Goal: Task Accomplishment & Management: Manage account settings

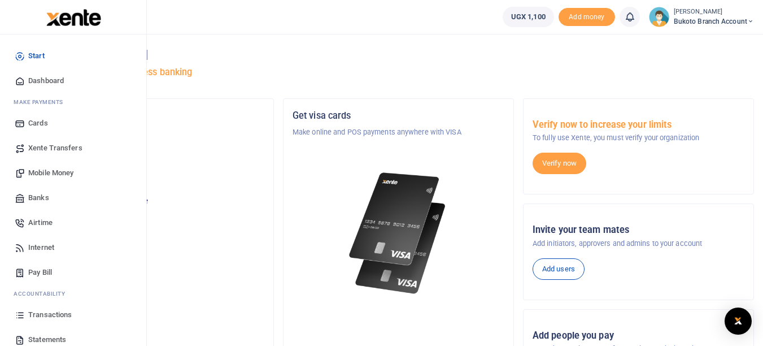
click at [32, 316] on span "Transactions" at bounding box center [49, 314] width 43 height 11
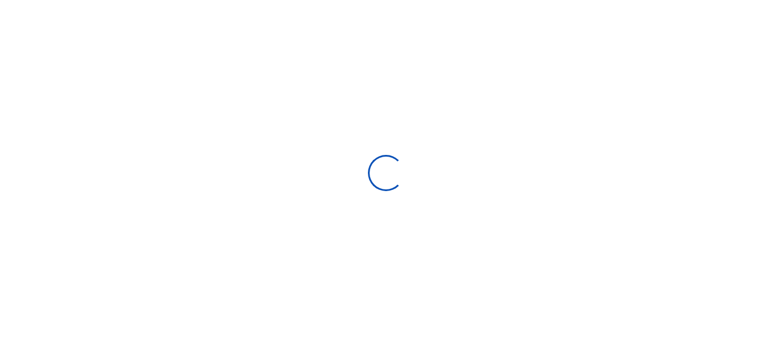
select select
type input "08/18/2025 - 09/16/2025"
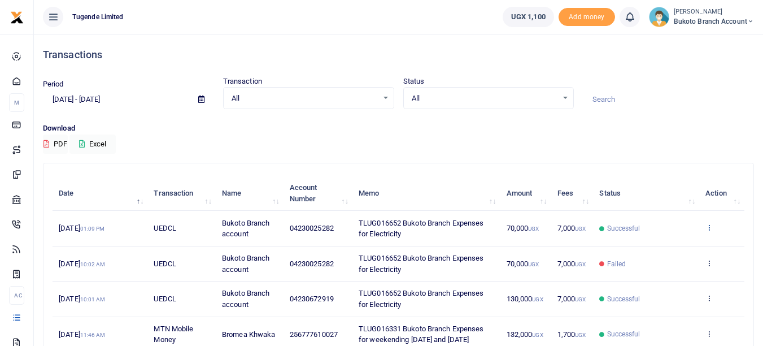
click at [708, 231] on icon at bounding box center [709, 227] width 7 height 8
click at [670, 251] on link "View details" at bounding box center [667, 252] width 89 height 16
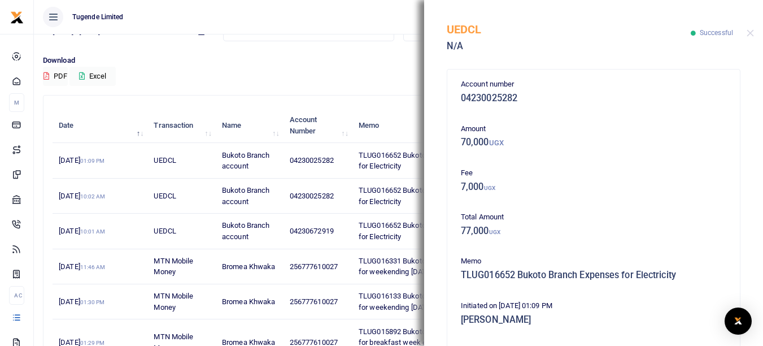
click at [286, 57] on p "Download" at bounding box center [398, 61] width 711 height 12
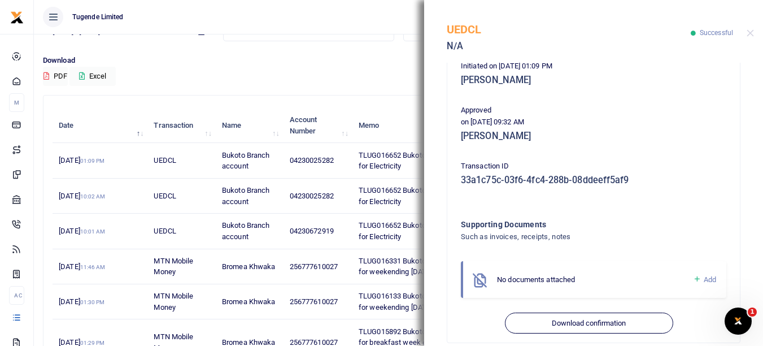
scroll to position [255, 0]
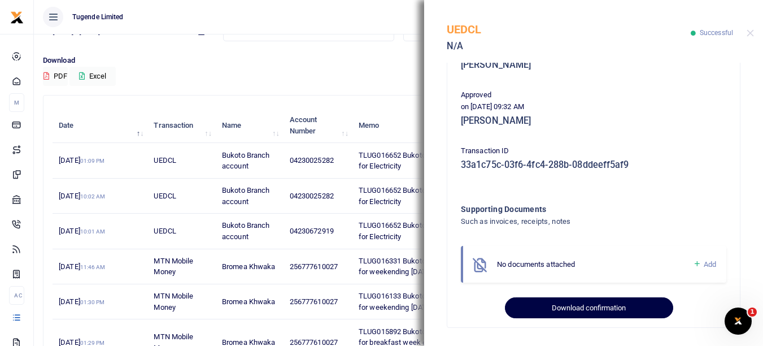
click at [577, 310] on button "Download confirmation" at bounding box center [589, 307] width 168 height 21
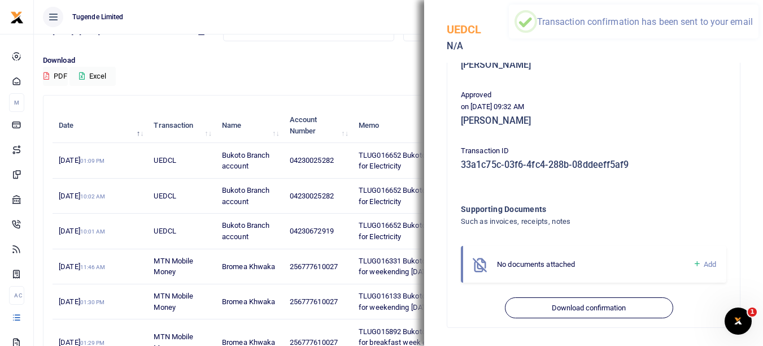
click at [173, 69] on div "Download PDF Excel" at bounding box center [398, 70] width 711 height 31
click at [751, 31] on button "Close" at bounding box center [750, 32] width 7 height 7
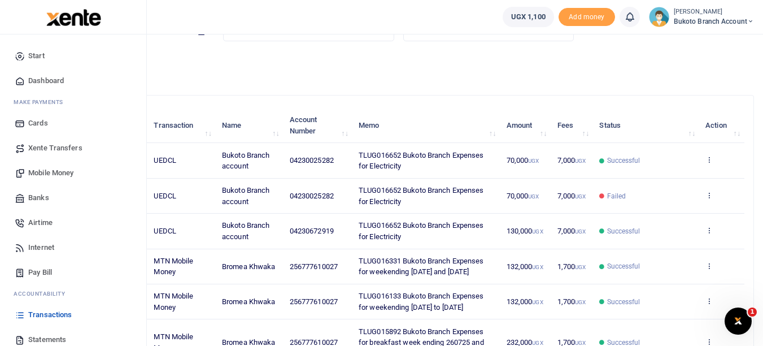
click at [45, 269] on span "Pay Bill" at bounding box center [40, 272] width 24 height 11
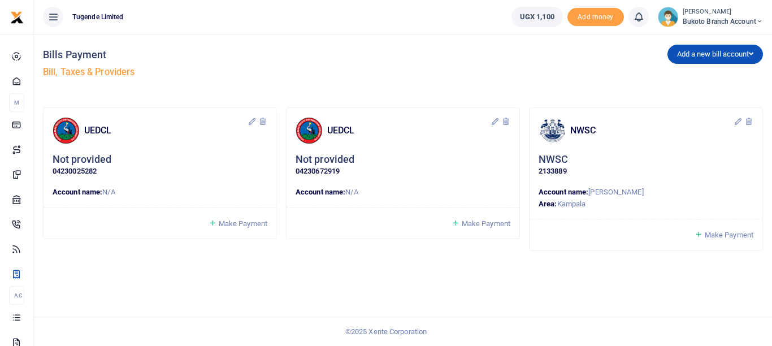
click at [730, 230] on span "Make Payment" at bounding box center [728, 234] width 49 height 8
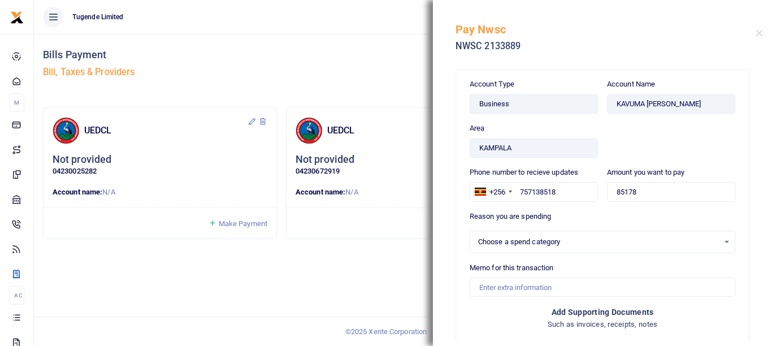
select select
click at [263, 276] on div "Bills Payment Bill, Taxes & Providers Add a new bill account UEDCL NWSC URA KCC…" at bounding box center [403, 190] width 738 height 312
click at [365, 275] on div "Bills Payment Bill, Taxes & Providers Add a new bill account UEDCL NWSC URA KCC…" at bounding box center [403, 190] width 738 height 312
click at [397, 260] on div "UEDCL Not provided 04230025282 Account name: N/A Make Payment" at bounding box center [403, 189] width 720 height 164
click at [759, 36] on button "Close" at bounding box center [758, 32] width 7 height 7
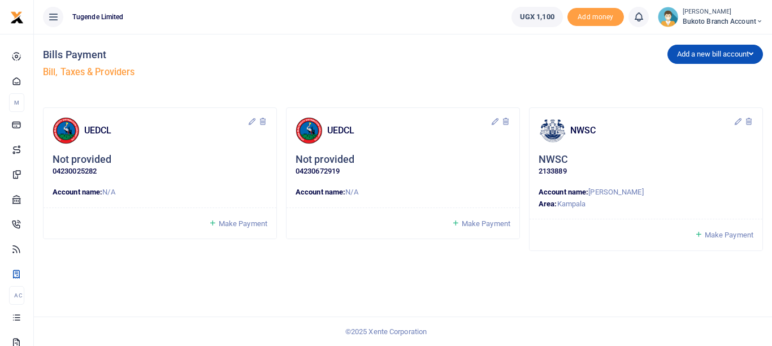
click at [485, 224] on span "Make Payment" at bounding box center [485, 223] width 49 height 8
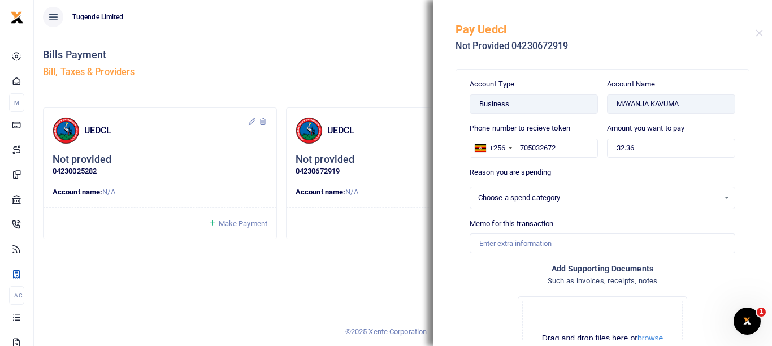
select select
click at [230, 224] on span "Make Payment" at bounding box center [243, 223] width 49 height 8
click at [230, 76] on h5 "Bill, Taxes & Providers" at bounding box center [220, 72] width 355 height 11
click at [757, 32] on button "Close" at bounding box center [758, 32] width 7 height 7
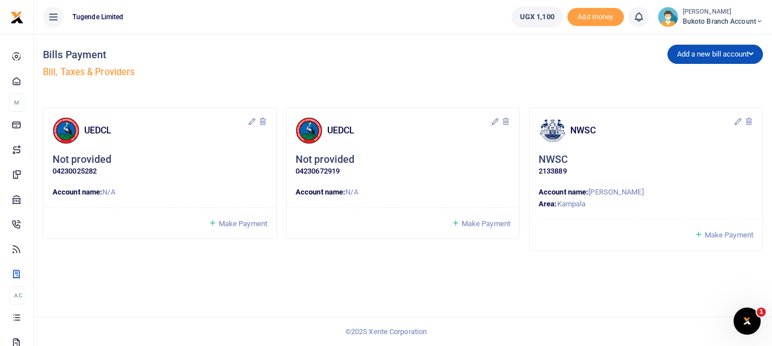
click at [249, 295] on div "Bills Payment Bill, Taxes & Providers Add a new bill account UEDCL NWSC URA KCC…" at bounding box center [403, 190] width 738 height 312
click at [686, 60] on button "Add a new bill account" at bounding box center [714, 54] width 95 height 19
click at [684, 73] on link "UEDCL" at bounding box center [712, 78] width 89 height 16
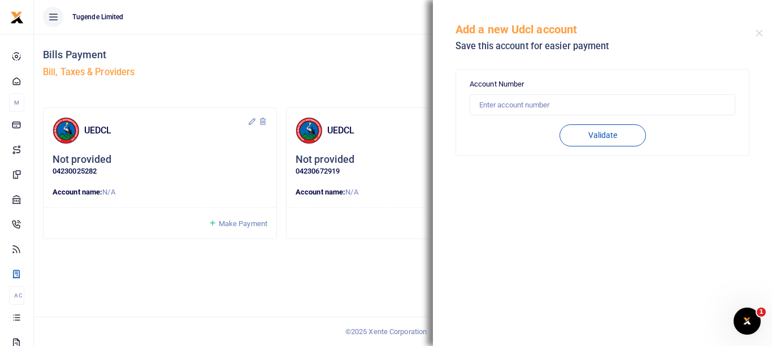
click at [308, 172] on p "04230672919" at bounding box center [402, 172] width 215 height 12
copy p "04230672919"
click at [567, 98] on input "text" at bounding box center [601, 104] width 265 height 21
paste input "04230672919"
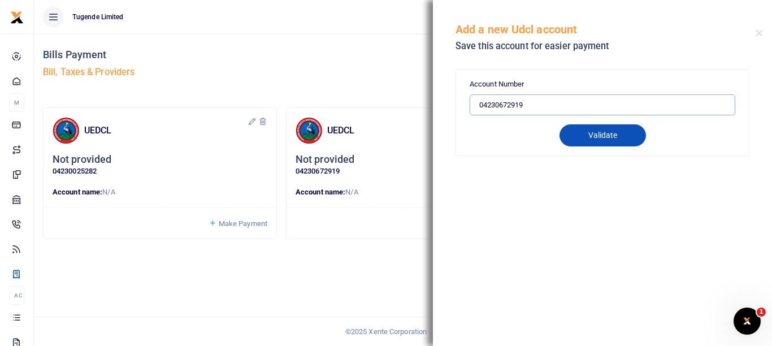
type input "04230672919"
click at [580, 146] on button "Validate" at bounding box center [602, 135] width 86 height 22
type input "04230672919"
type input "MAYANJA KAVUMA"
type input "PREPAID"
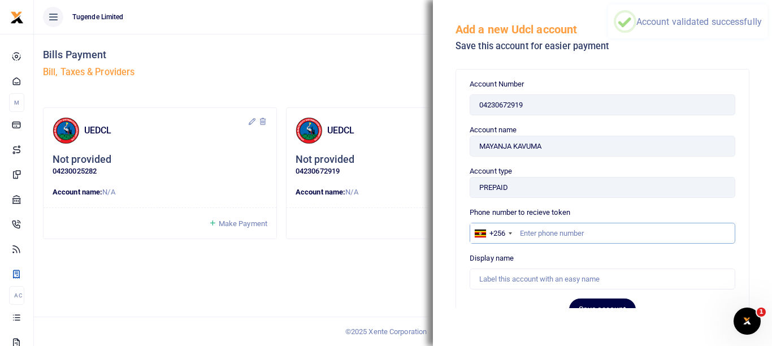
click at [562, 224] on input "text" at bounding box center [601, 233] width 265 height 21
type input "757138518"
click at [591, 255] on div "Display name" at bounding box center [601, 270] width 265 height 37
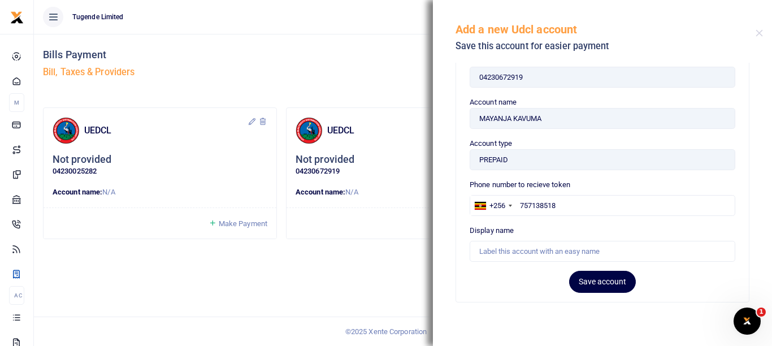
scroll to position [40, 0]
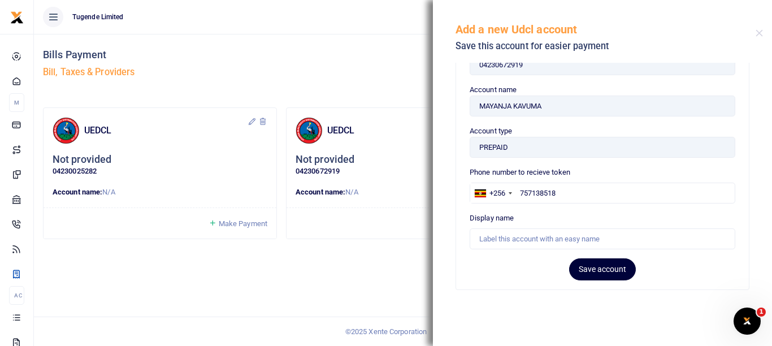
click at [571, 264] on button "Save account" at bounding box center [602, 269] width 67 height 22
click at [537, 241] on input "text" at bounding box center [601, 238] width 265 height 21
type input "Uedcl"
click at [595, 285] on div "Account Number 04230672919 Validating Account Number 04230672919 Account name M…" at bounding box center [602, 159] width 293 height 260
click at [577, 271] on button "Save account" at bounding box center [602, 269] width 67 height 22
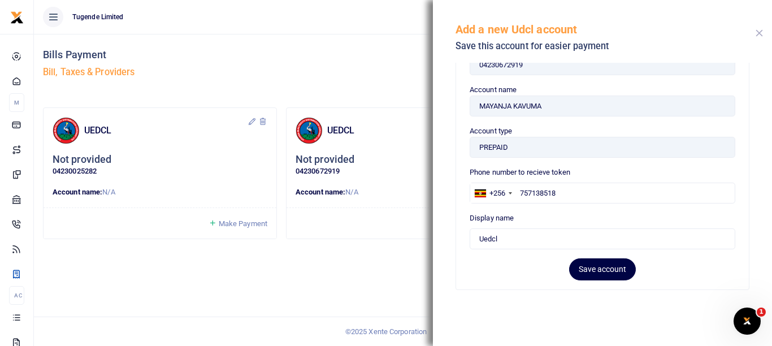
click at [759, 33] on button "Close" at bounding box center [758, 32] width 7 height 7
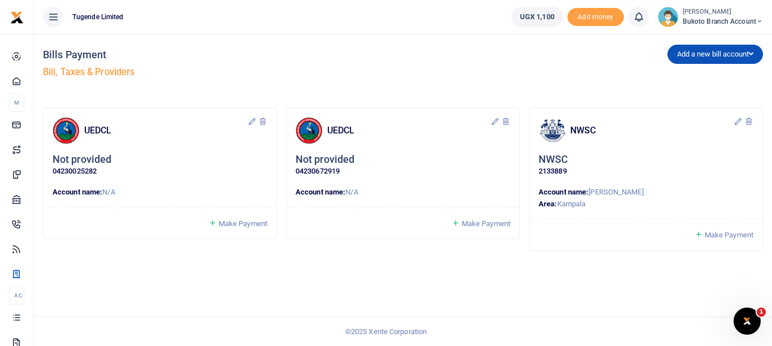
click at [325, 167] on p "04230672919" at bounding box center [402, 172] width 215 height 12
copy p "04230672919"
click at [677, 51] on button "Add a new bill account" at bounding box center [714, 54] width 95 height 19
click at [507, 119] on icon at bounding box center [505, 121] width 9 height 9
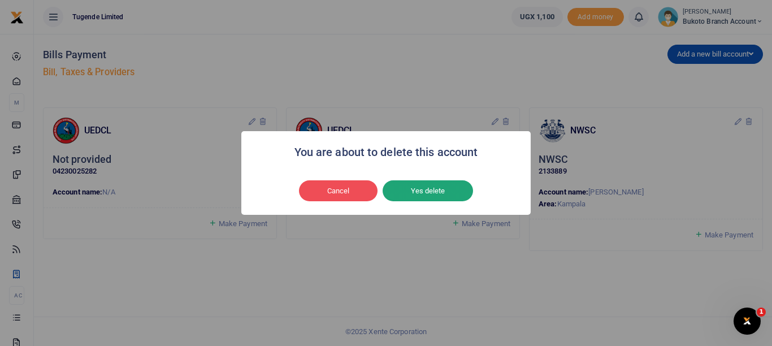
click at [428, 186] on button "Yes delete" at bounding box center [427, 190] width 90 height 21
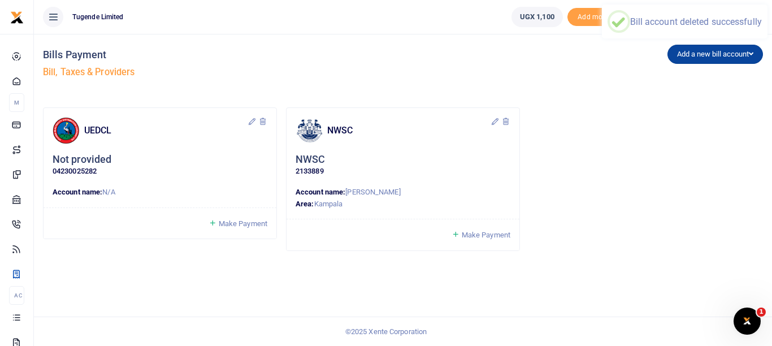
click at [684, 50] on button "Add a new bill account" at bounding box center [714, 54] width 95 height 19
click at [684, 74] on link "UEDCL" at bounding box center [712, 78] width 89 height 16
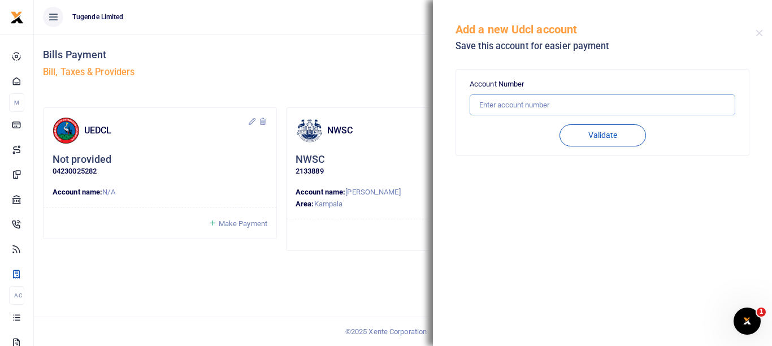
click at [544, 107] on input "text" at bounding box center [601, 104] width 265 height 21
paste input "04230672919"
type input "04230672919"
click at [580, 132] on button "Validate" at bounding box center [602, 135] width 86 height 22
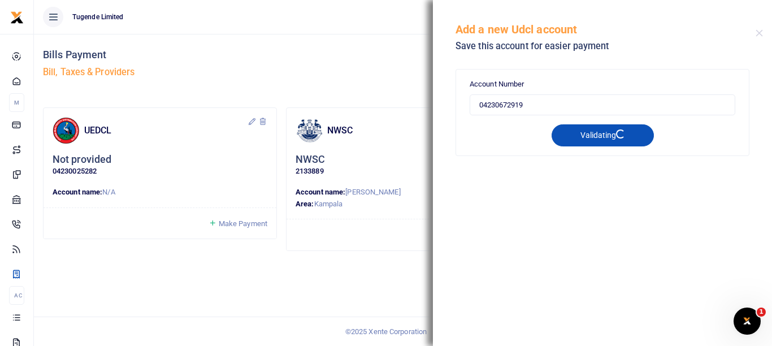
type input "04230672919"
type input "MAYANJA KAVUMA"
type input "PREPAID"
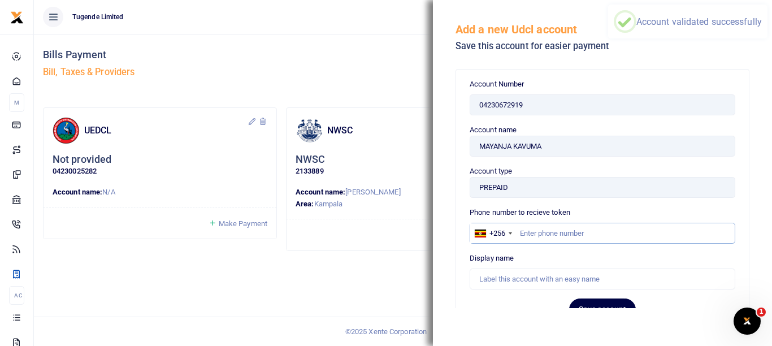
click at [558, 227] on input "text" at bounding box center [601, 233] width 265 height 21
type input "757138518"
click at [625, 256] on div "Display name" at bounding box center [601, 270] width 265 height 37
click at [579, 269] on input "text" at bounding box center [601, 278] width 265 height 21
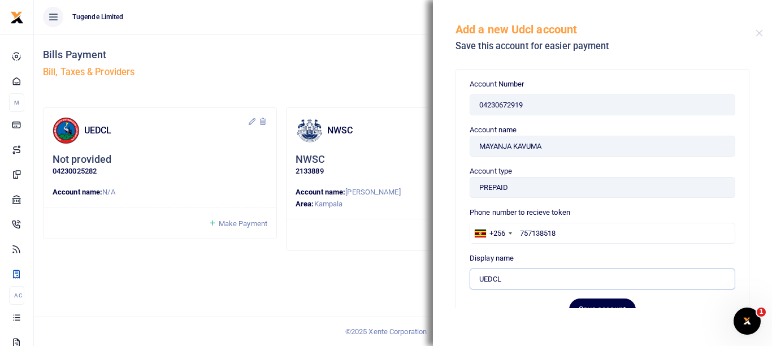
type input "UEDCL"
click at [639, 256] on div "Display name UEDCL" at bounding box center [601, 270] width 265 height 37
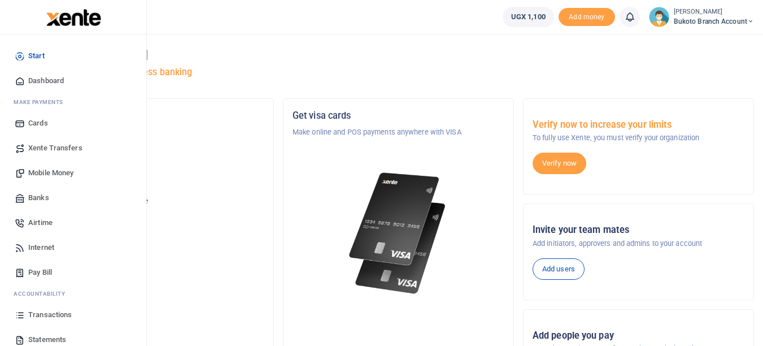
click at [34, 276] on span "Pay Bill" at bounding box center [40, 272] width 24 height 11
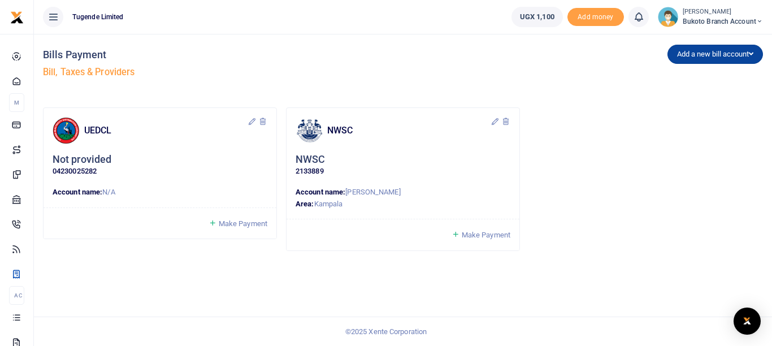
click at [690, 58] on button "Add a new bill account" at bounding box center [714, 54] width 95 height 19
click at [686, 78] on link "UEDCL" at bounding box center [712, 78] width 89 height 16
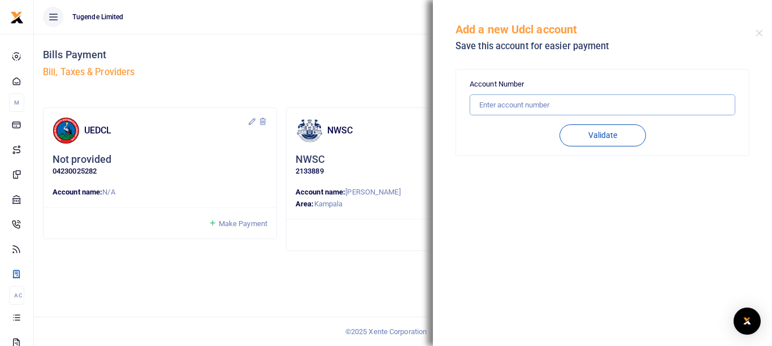
click at [566, 100] on input "text" at bounding box center [601, 104] width 265 height 21
paste input "04230672919"
type input "04230672919"
click at [590, 134] on button "Validate" at bounding box center [602, 135] width 86 height 22
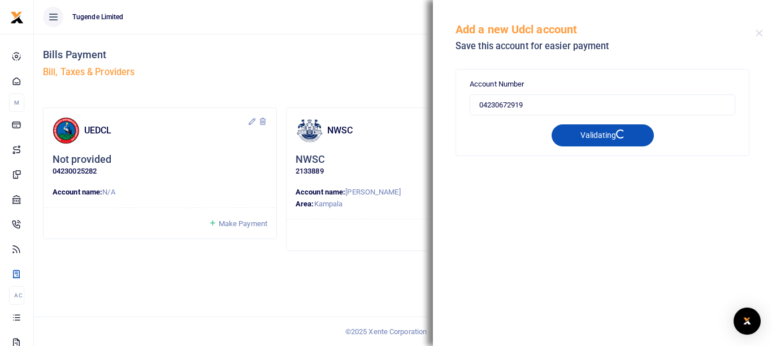
type input "04230672919"
type input "MAYANJA KAVUMA"
type input "PREPAID"
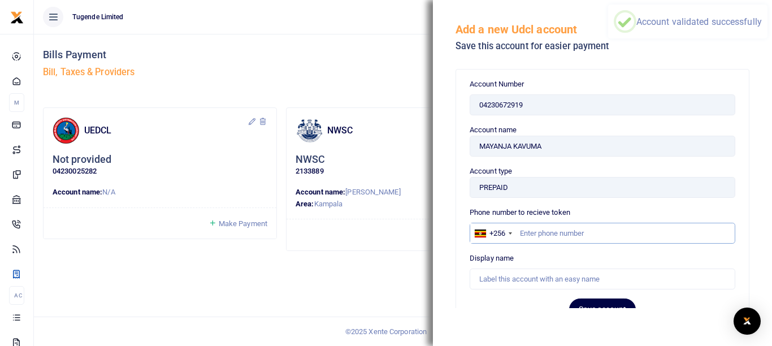
click at [567, 224] on input "text" at bounding box center [601, 233] width 265 height 21
type input "757138518"
click at [585, 245] on div "Account Number 04230672919 Account name MAYANJA KAVUMA Account type PREPAID Pho…" at bounding box center [601, 200] width 265 height 242
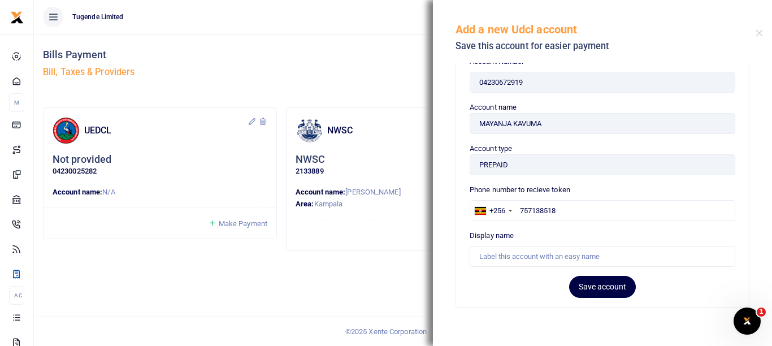
scroll to position [40, 0]
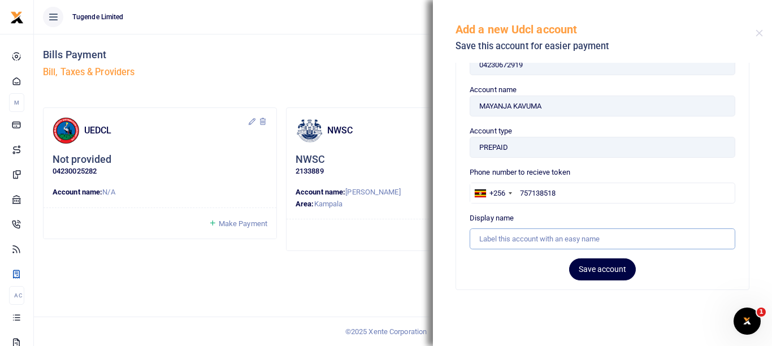
click at [576, 234] on input "text" at bounding box center [601, 238] width 265 height 21
type input "UEDCL"
click at [597, 266] on button "Save account" at bounding box center [602, 269] width 67 height 22
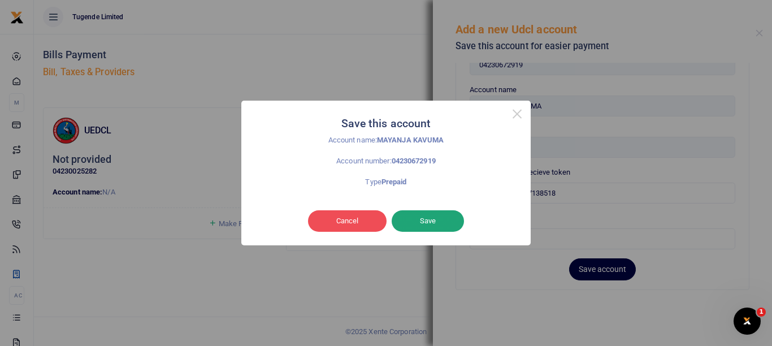
click at [430, 224] on button "Save" at bounding box center [427, 220] width 72 height 21
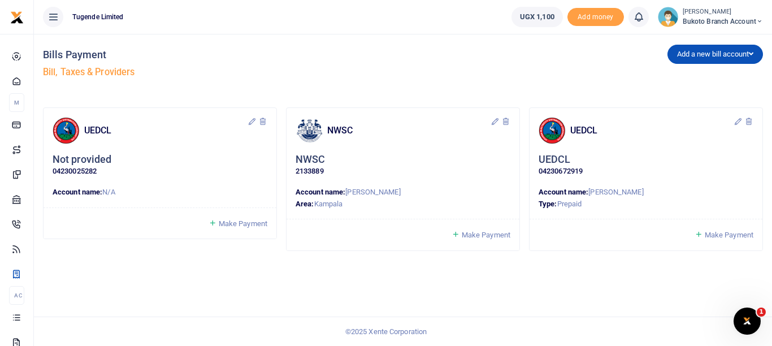
click at [85, 173] on p "04230025282" at bounding box center [160, 172] width 215 height 12
copy p "04230025282"
click at [264, 125] on icon at bounding box center [262, 121] width 9 height 9
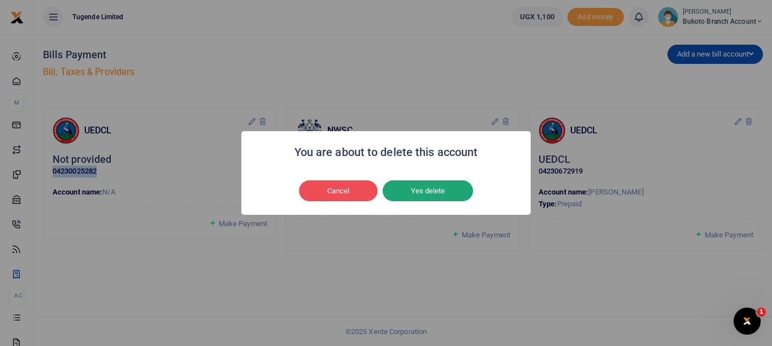
click at [407, 187] on button "Yes delete" at bounding box center [427, 190] width 90 height 21
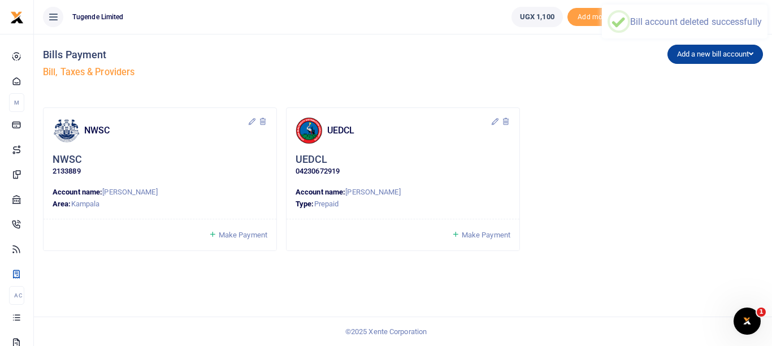
click at [720, 57] on button "Add a new bill account" at bounding box center [714, 54] width 95 height 19
click at [697, 76] on link "UEDCL" at bounding box center [712, 78] width 89 height 16
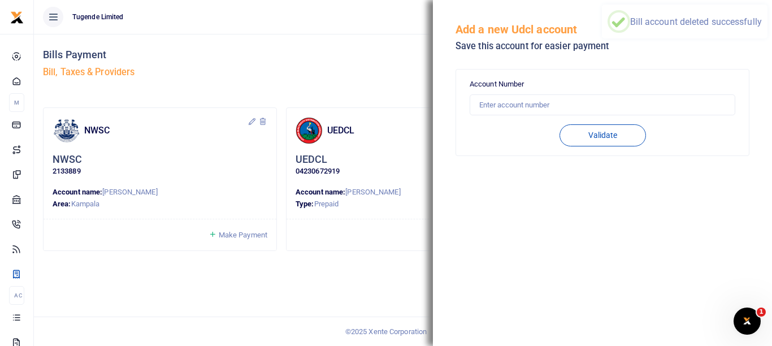
click at [576, 117] on div "Account Number Validate" at bounding box center [601, 113] width 265 height 68
click at [573, 111] on input "text" at bounding box center [601, 104] width 265 height 21
paste input "04230025282"
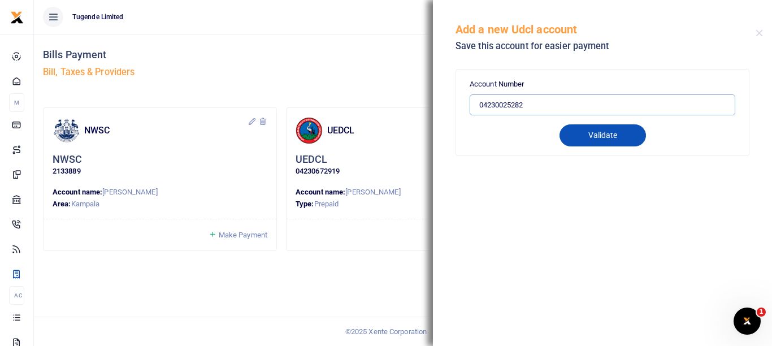
type input "04230025282"
click at [595, 134] on button "Validate" at bounding box center [602, 135] width 86 height 22
type input "04230025282"
type input "[PERSON_NAME]"
type input "PREPAID"
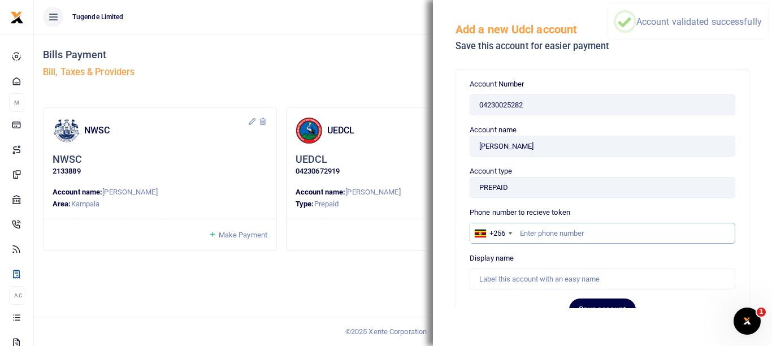
click at [562, 227] on input "text" at bounding box center [601, 233] width 265 height 21
type input "757138518"
click at [590, 255] on div "Display name" at bounding box center [601, 270] width 265 height 37
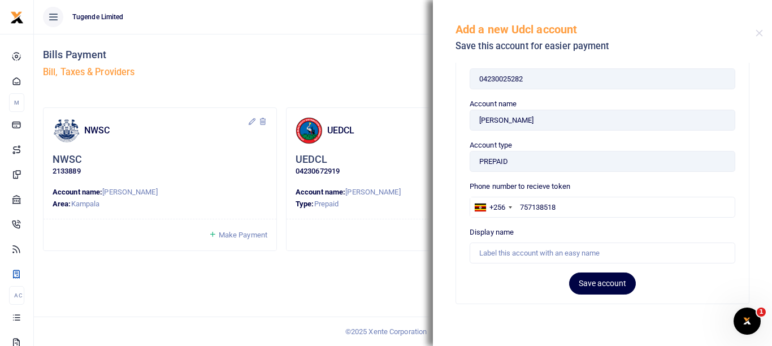
scroll to position [40, 0]
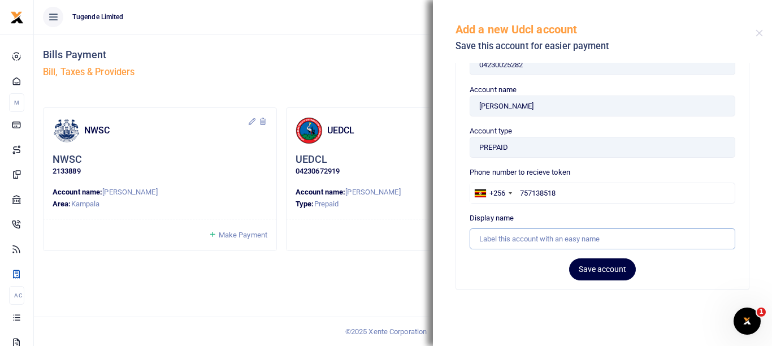
click at [555, 229] on input "text" at bounding box center [601, 238] width 265 height 21
type input "UEDCL"
click at [596, 265] on button "Save account" at bounding box center [602, 269] width 67 height 22
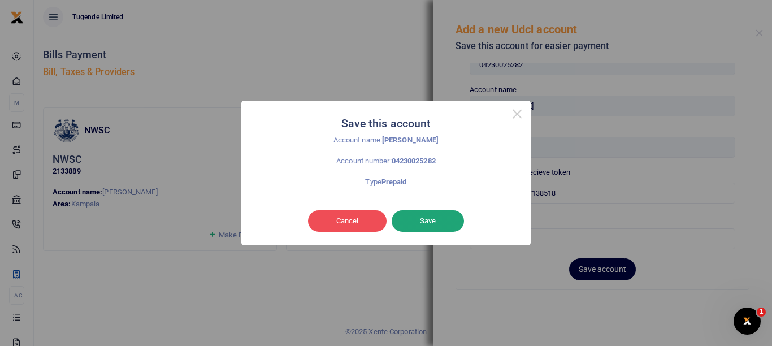
click at [404, 214] on button "Save" at bounding box center [427, 220] width 72 height 21
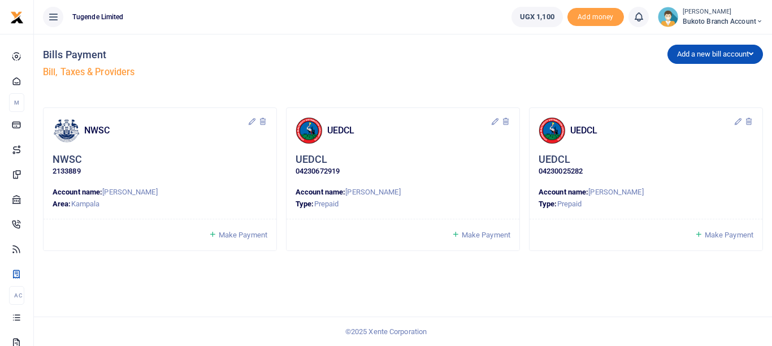
click at [731, 239] on span "Make Payment" at bounding box center [728, 234] width 49 height 8
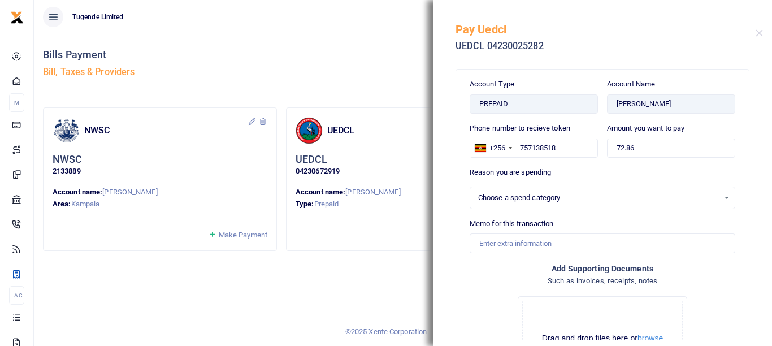
select select
click at [757, 34] on button "Close" at bounding box center [758, 32] width 7 height 7
